Goal: Task Accomplishment & Management: Use online tool/utility

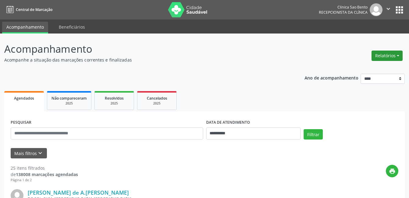
click at [385, 54] on button "Relatórios" at bounding box center [387, 56] width 31 height 10
click at [351, 70] on link "Agendamentos" at bounding box center [371, 69] width 66 height 9
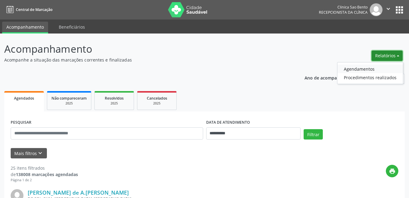
select select "*"
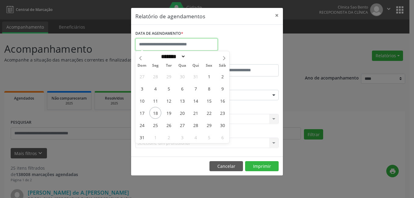
click at [173, 43] on input "text" at bounding box center [176, 44] width 82 height 12
click at [157, 114] on span "18" at bounding box center [155, 113] width 12 height 12
type input "**********"
click at [158, 112] on span "18" at bounding box center [155, 113] width 12 height 12
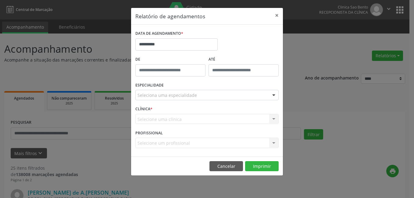
click at [158, 112] on div "CLÍNICA * Selecione uma clínica Nenhum resultado encontrado para: " " Não há ne…" at bounding box center [207, 117] width 146 height 24
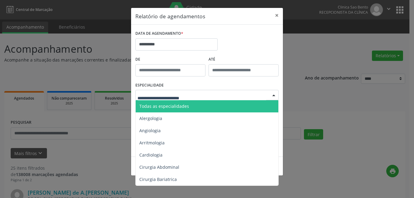
drag, startPoint x: 158, startPoint y: 112, endPoint x: 200, endPoint y: 95, distance: 45.2
click at [200, 95] on div at bounding box center [206, 95] width 143 height 10
click at [181, 109] on span "Todas as especialidades" at bounding box center [208, 106] width 144 height 12
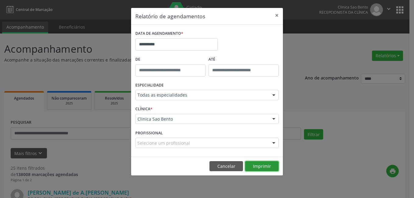
click at [261, 167] on button "Imprimir" at bounding box center [262, 166] width 34 height 10
